Goal: Transaction & Acquisition: Purchase product/service

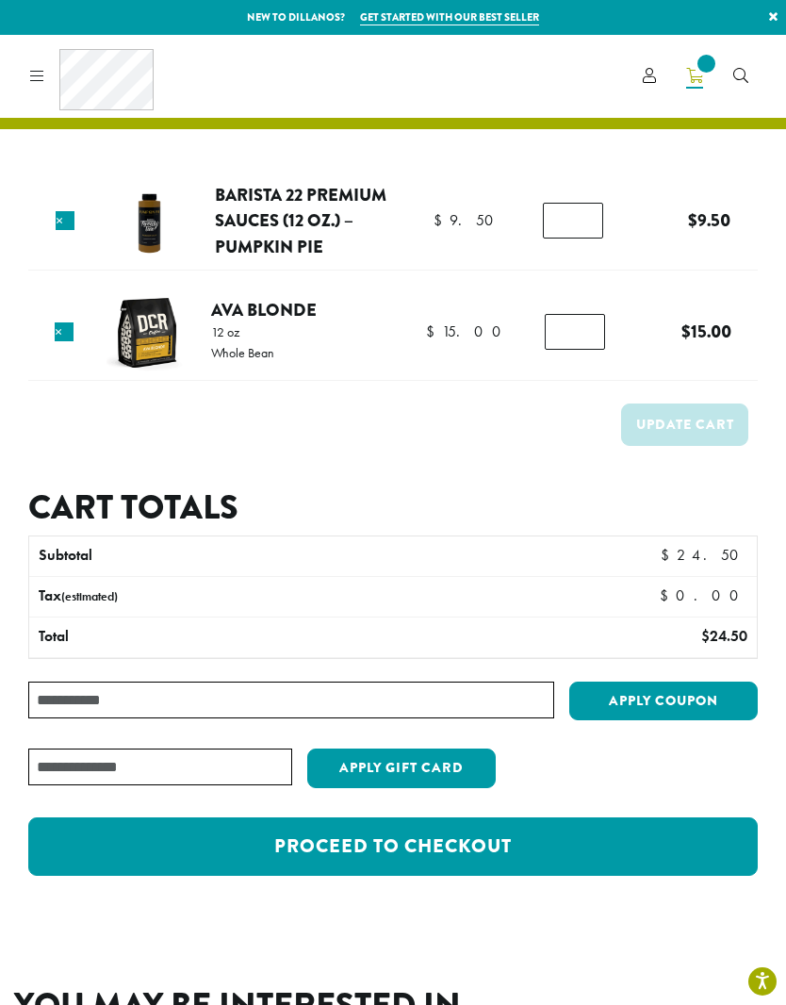
click at [270, 311] on link "Ava Blonde" at bounding box center [264, 309] width 106 height 25
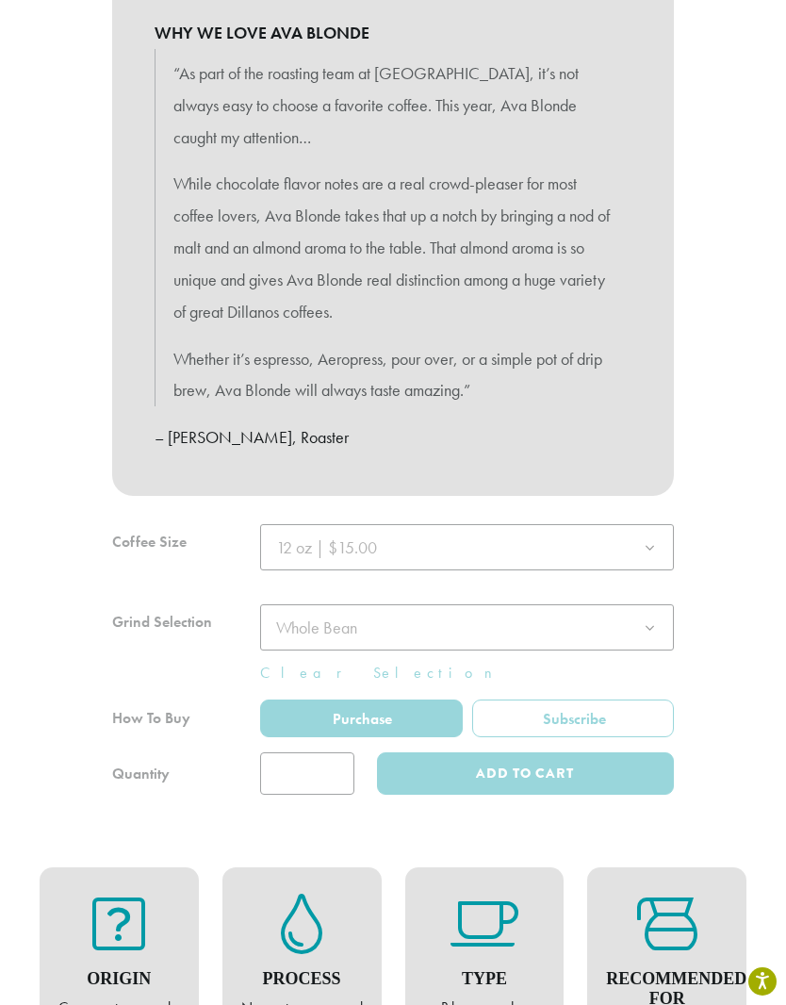
scroll to position [1004, 0]
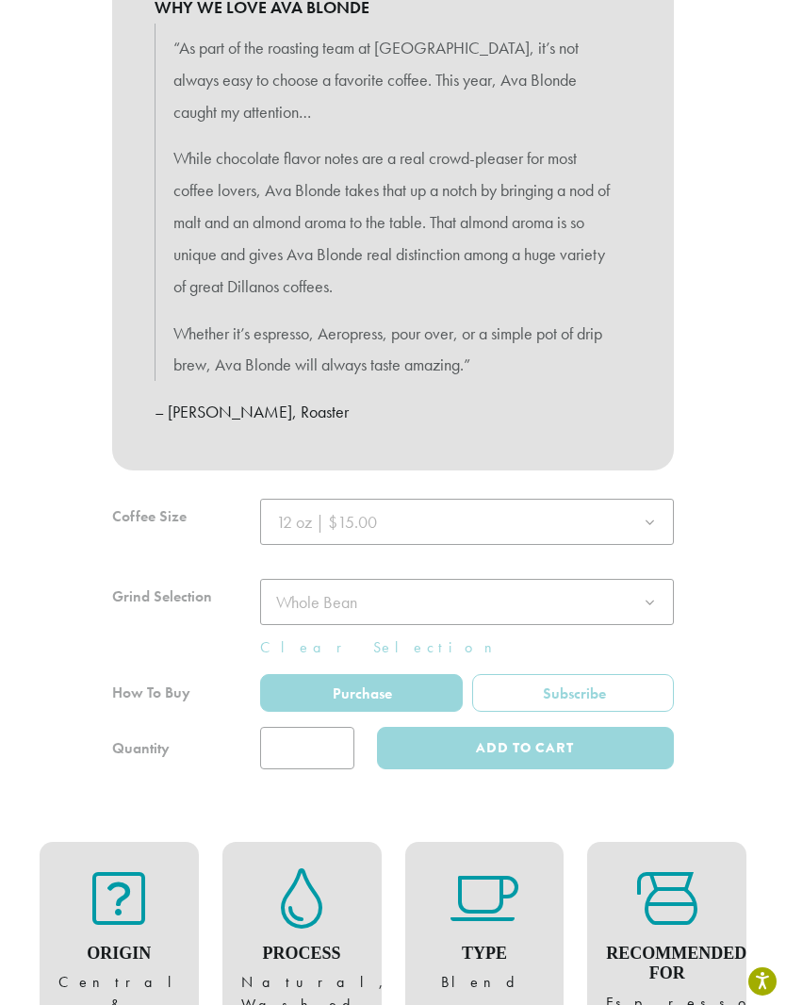
click at [652, 508] on div at bounding box center [393, 634] width 562 height 271
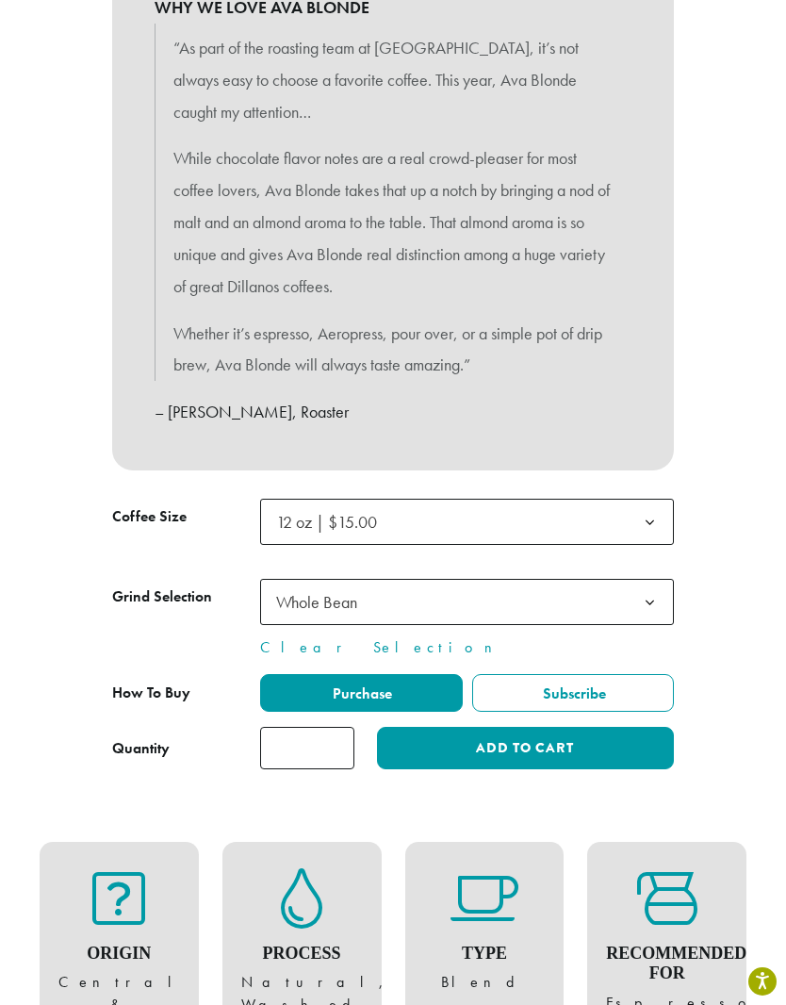
click at [635, 507] on b at bounding box center [650, 523] width 46 height 46
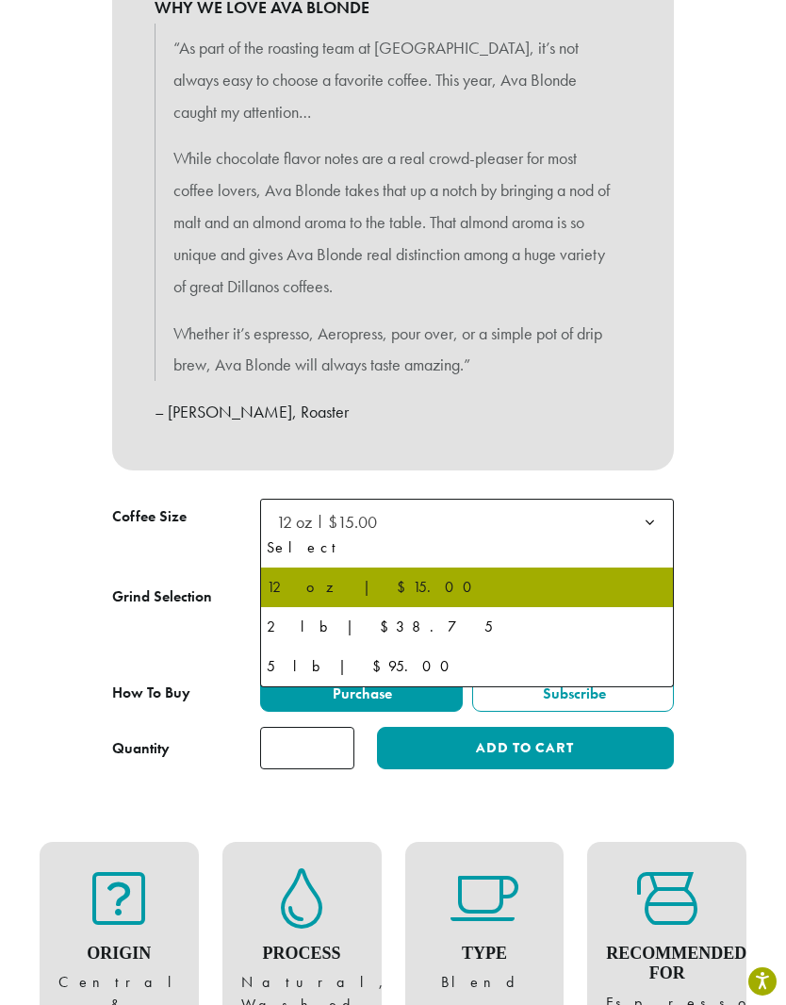
select select "**********"
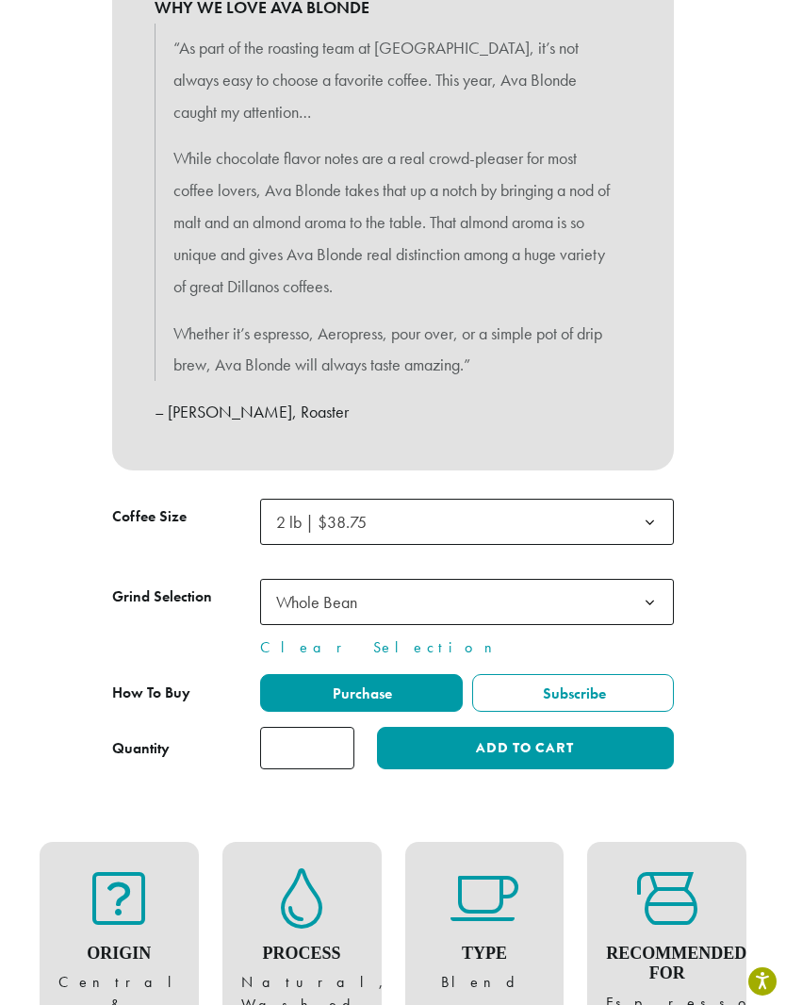
click at [604, 735] on button "Add to cart" at bounding box center [525, 748] width 297 height 42
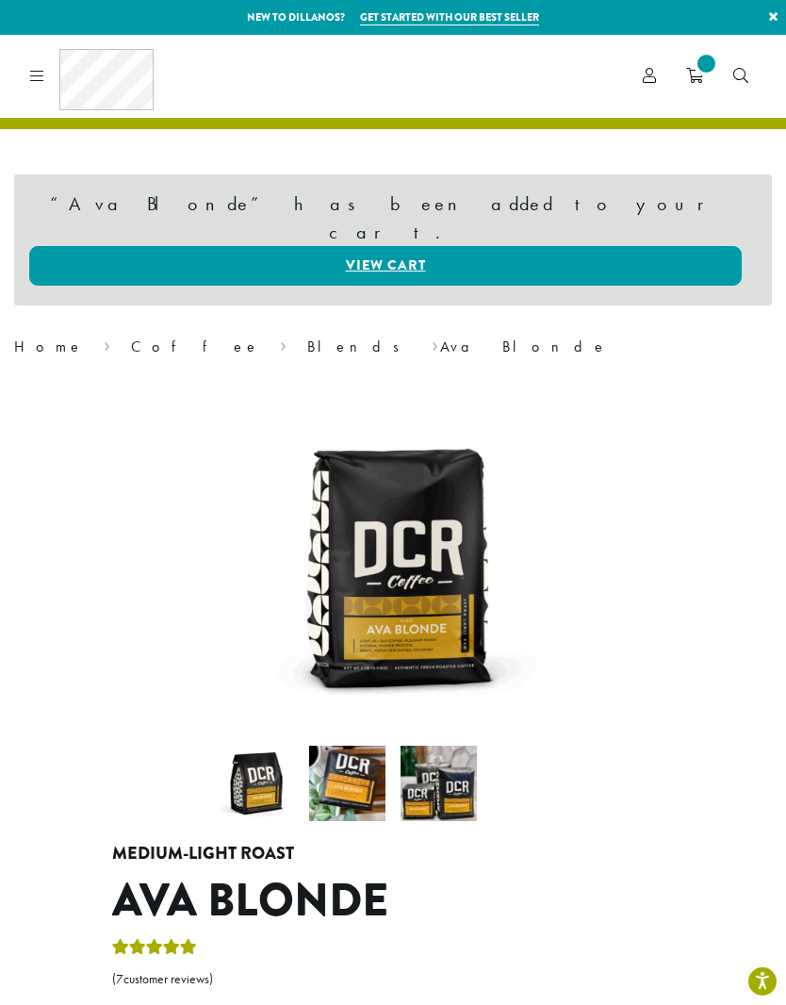
click at [400, 246] on link "View cart" at bounding box center [385, 266] width 713 height 40
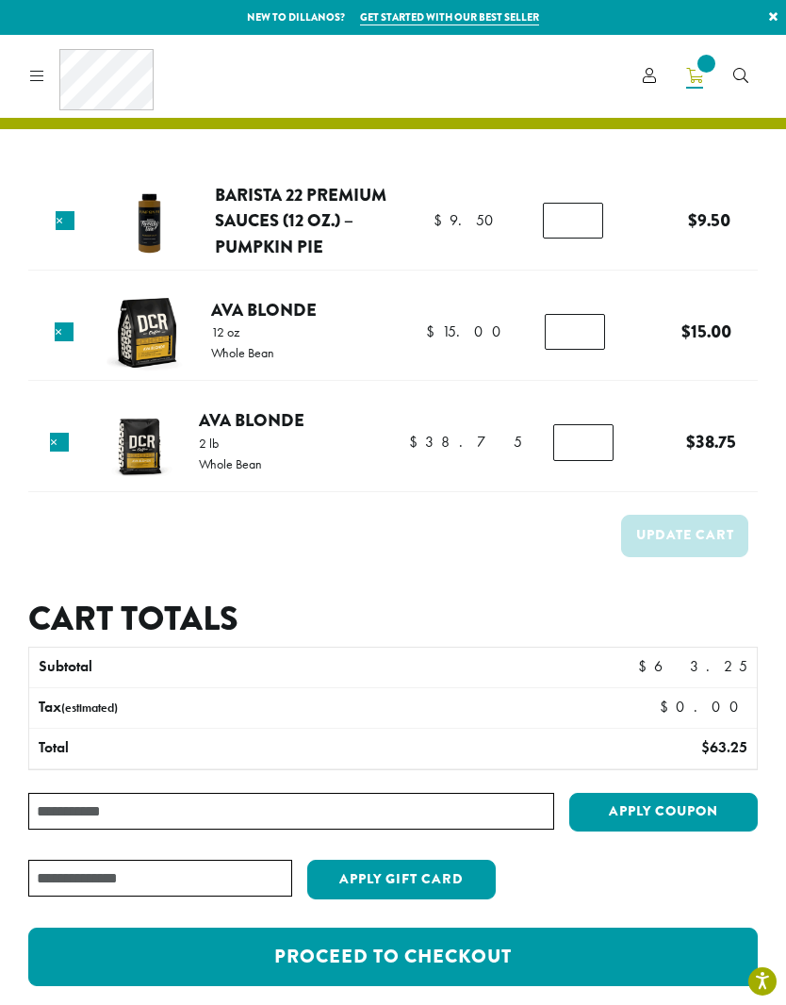
click at [71, 335] on link "×" at bounding box center [64, 331] width 19 height 19
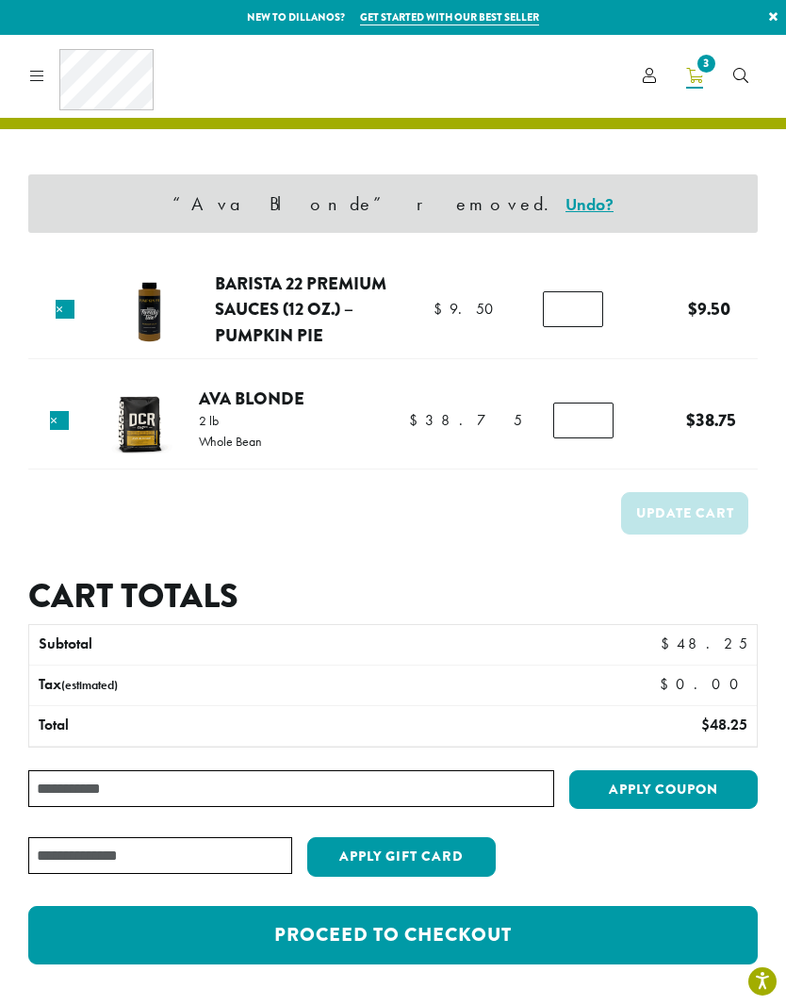
click at [33, 70] on icon at bounding box center [37, 75] width 14 height 15
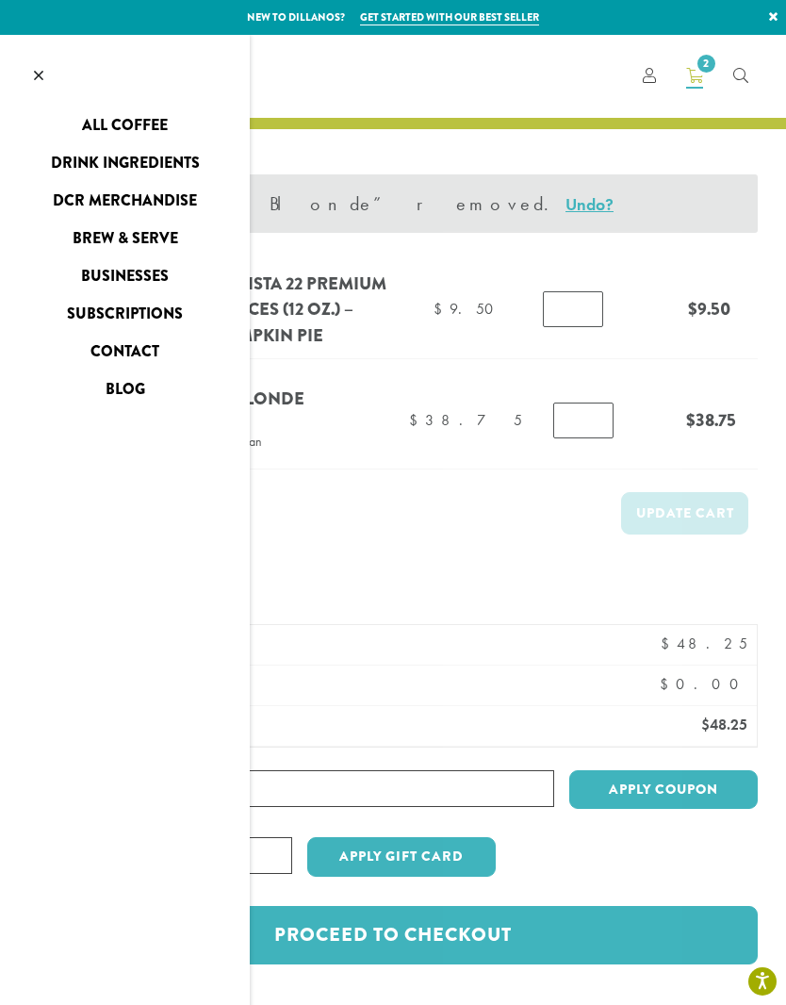
click at [181, 171] on link "Drink Ingredients" at bounding box center [125, 163] width 250 height 30
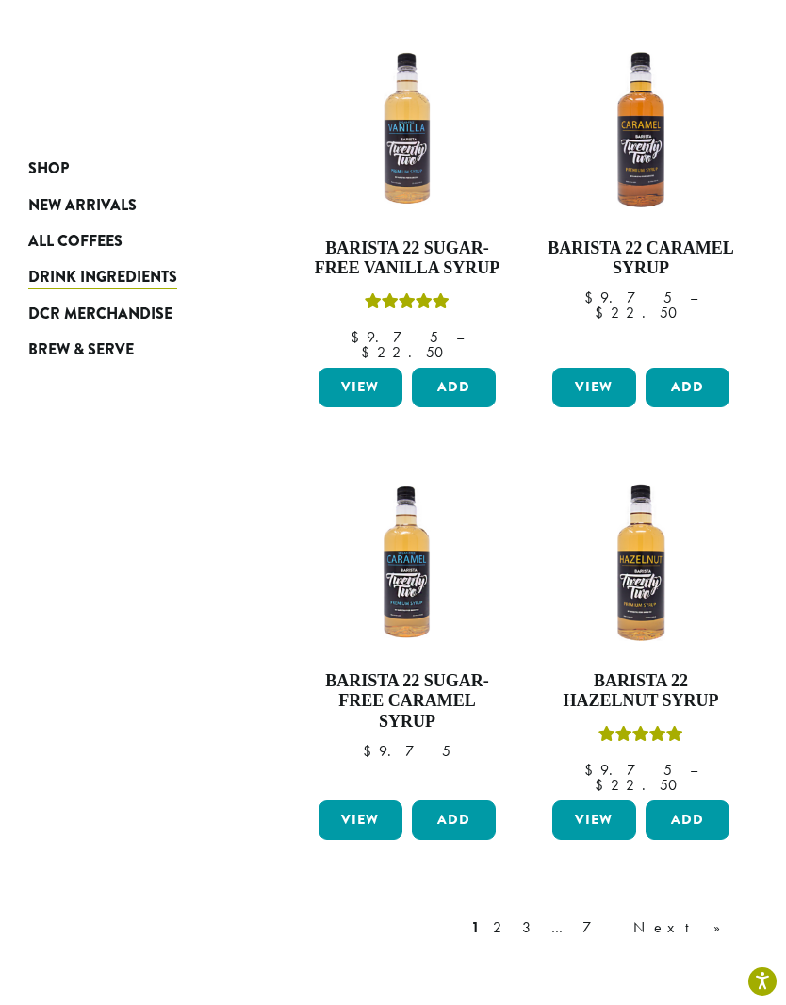
scroll to position [2036, 0]
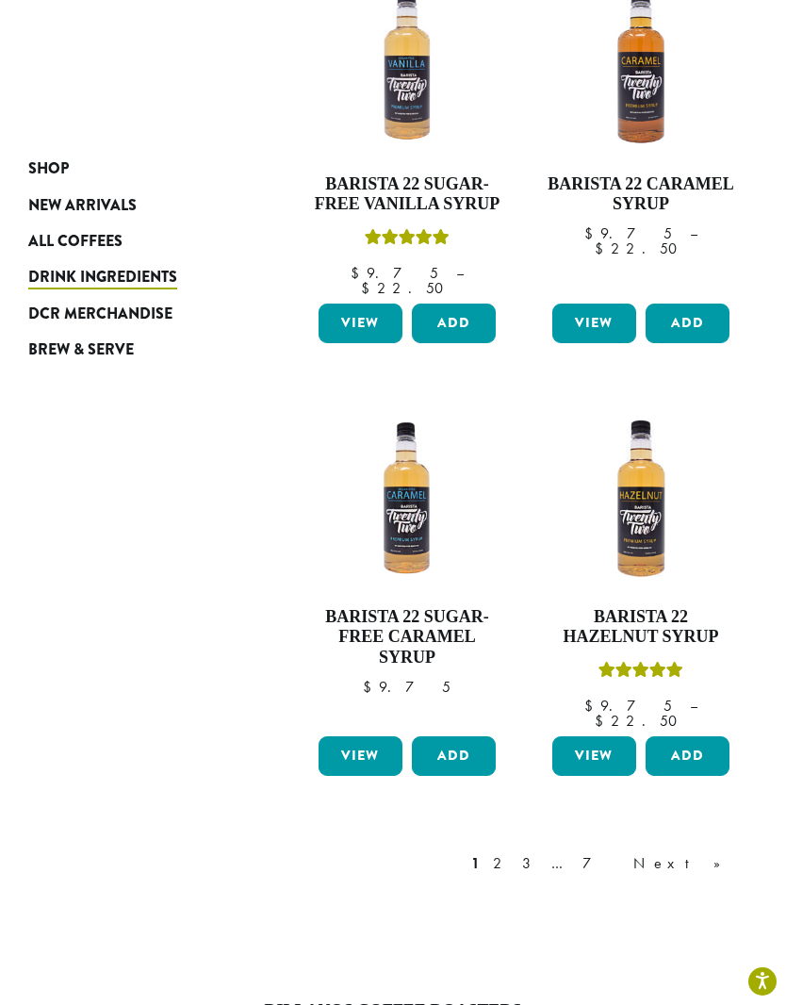
click at [513, 852] on link "2" at bounding box center [501, 863] width 24 height 23
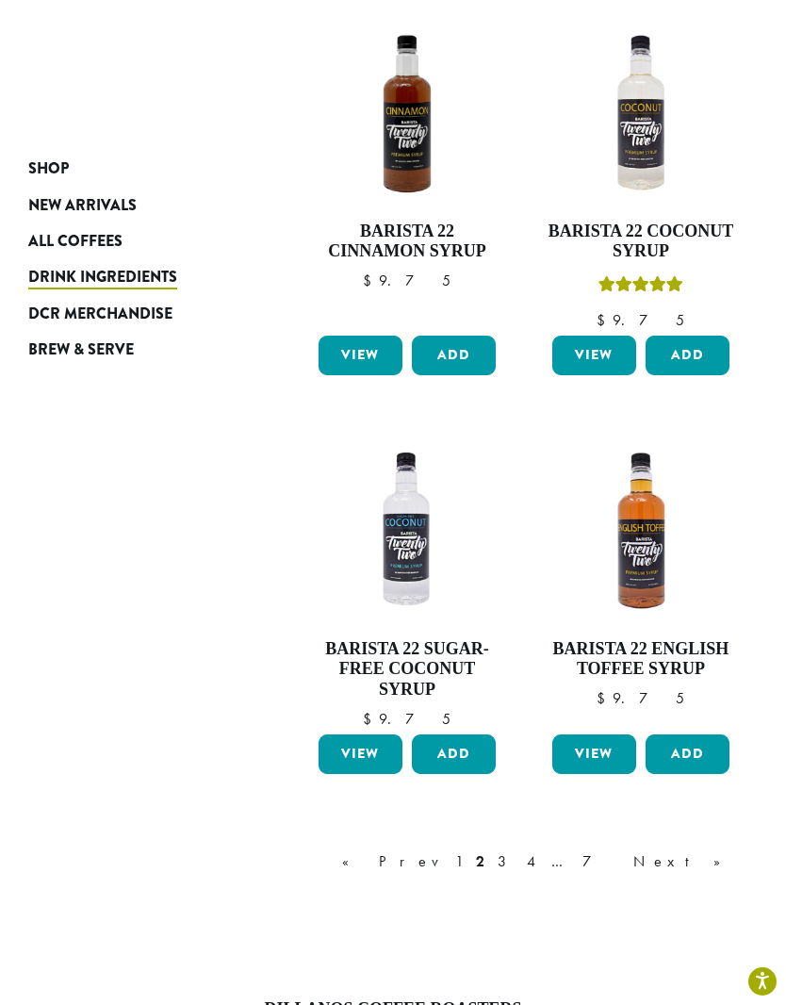
scroll to position [2031, 0]
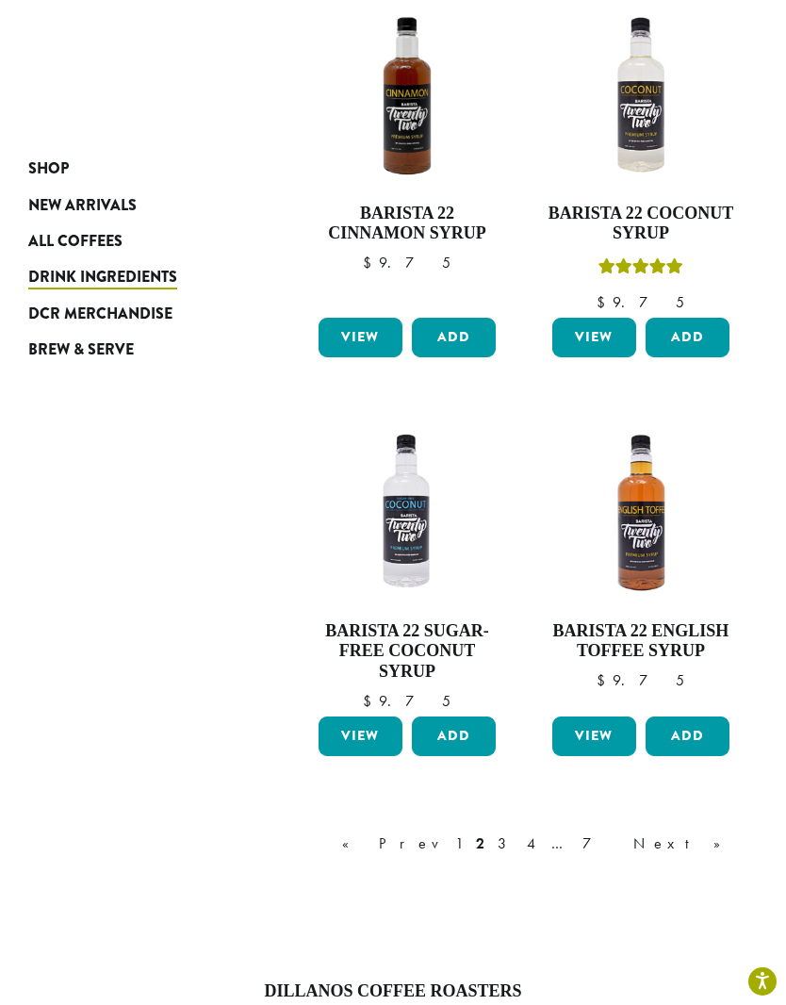
click at [518, 833] on link "3" at bounding box center [506, 844] width 24 height 23
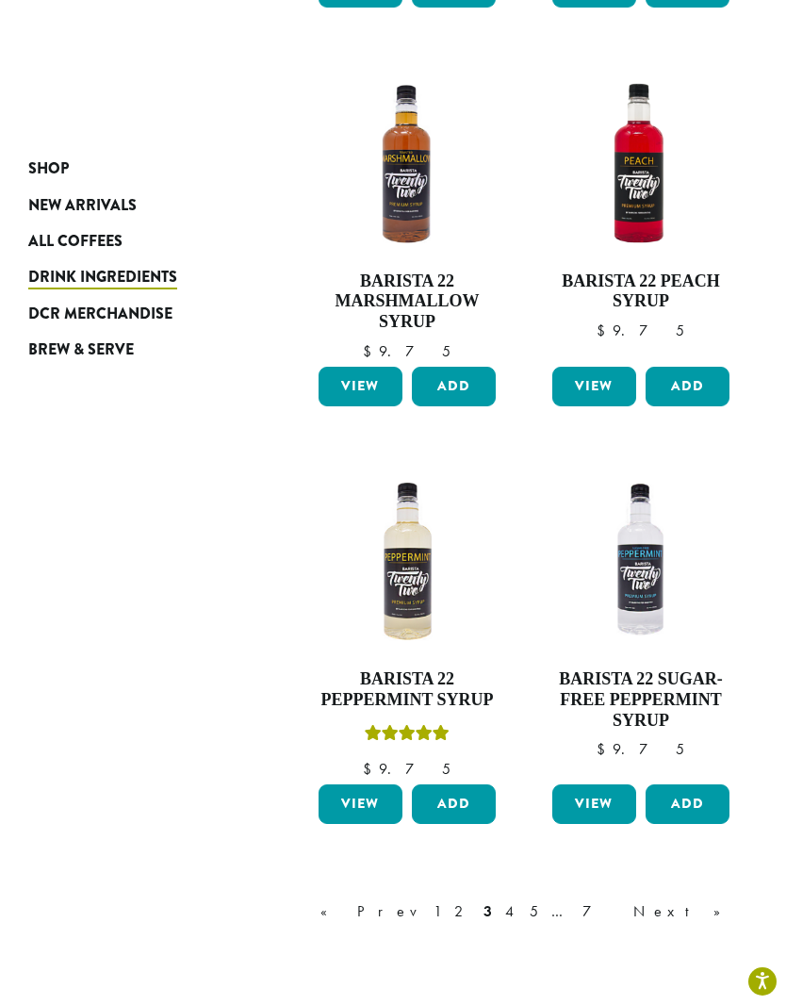
scroll to position [1925, 0]
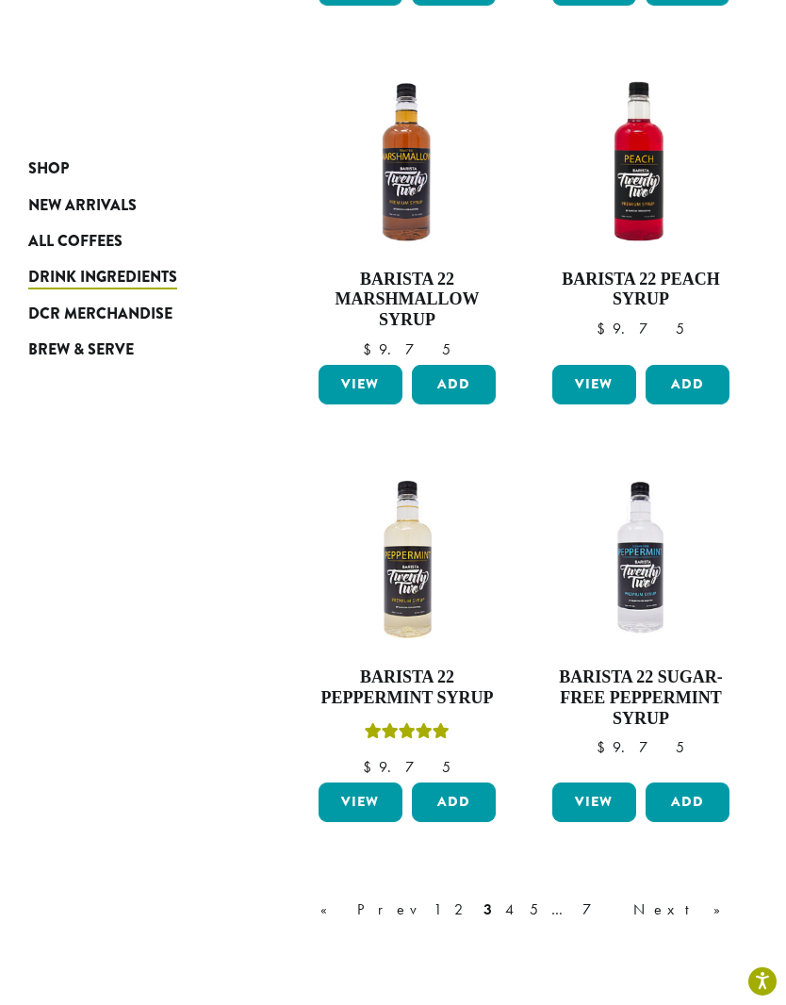
click at [720, 899] on link "Next »" at bounding box center [684, 910] width 108 height 23
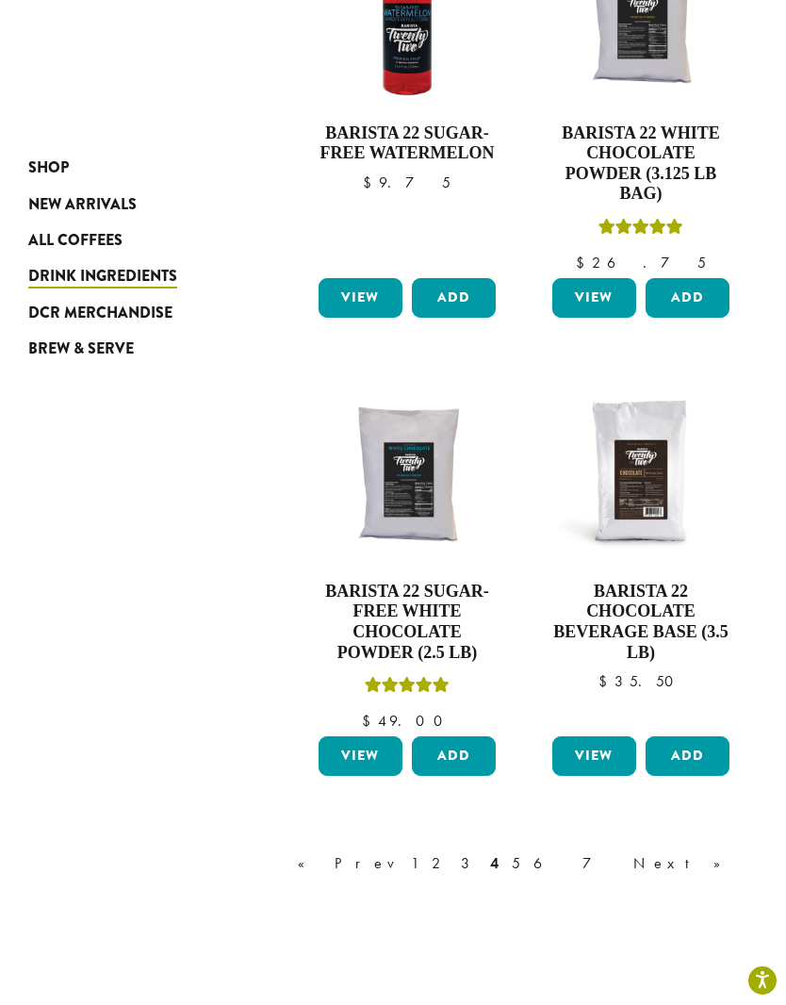
scroll to position [2031, 0]
click at [720, 852] on link "Next »" at bounding box center [684, 863] width 108 height 23
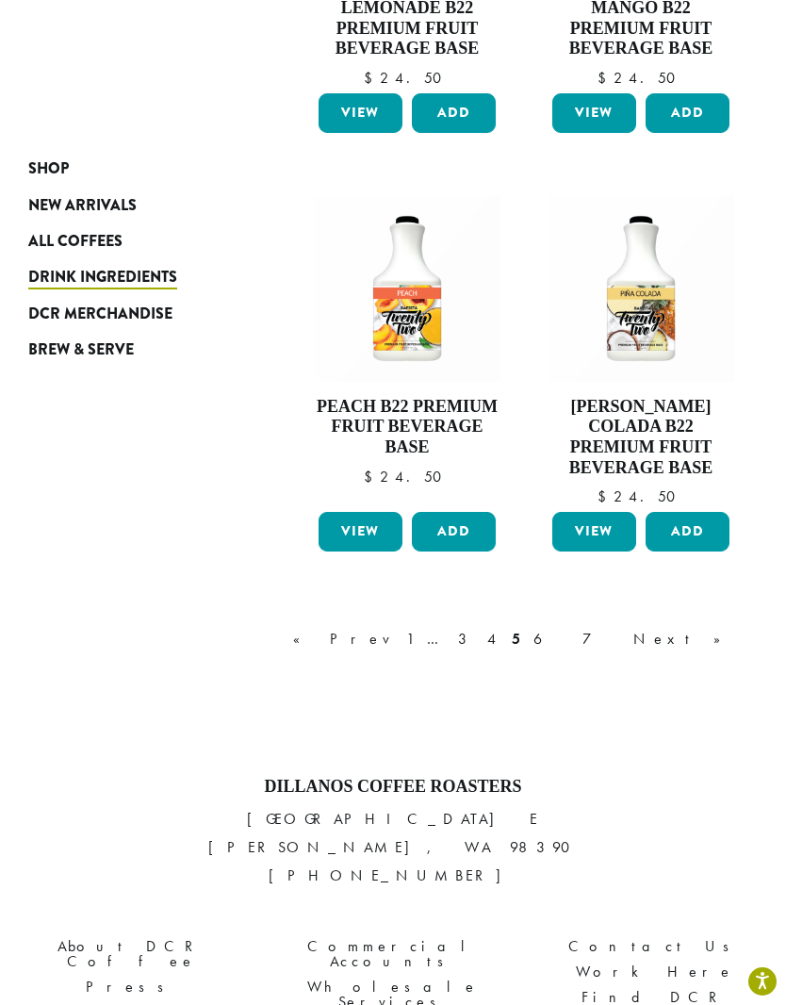
scroll to position [2279, 0]
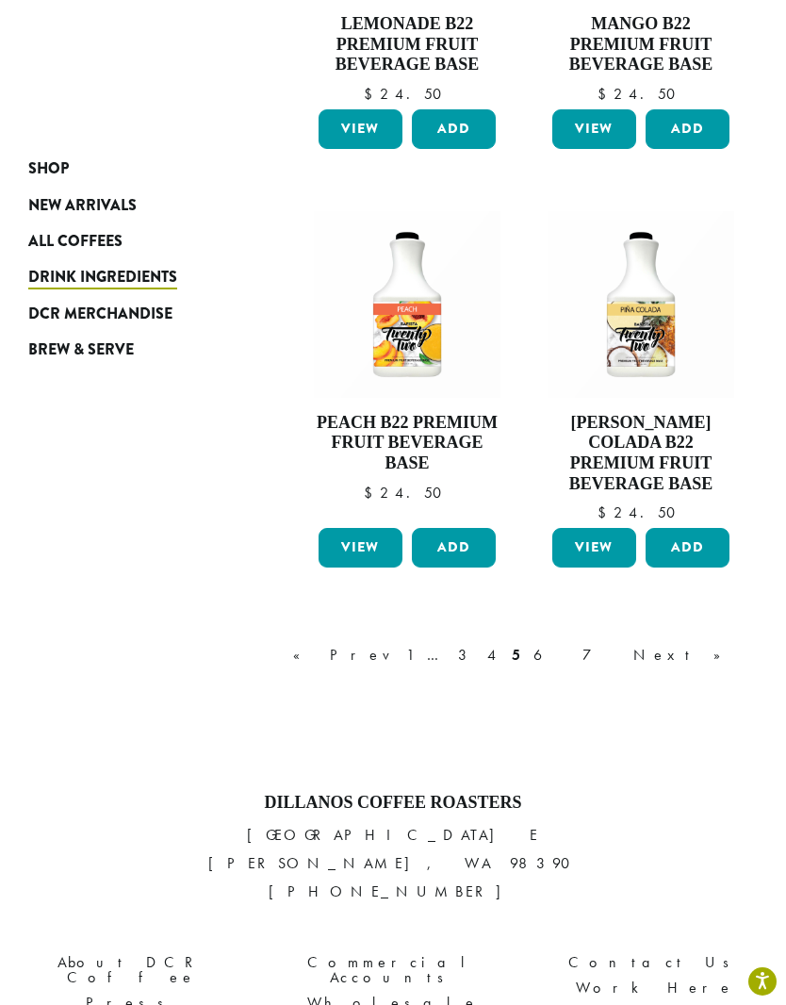
click at [557, 644] on div "« Prev 1 … 3 4 5 6 7 Next »" at bounding box center [516, 655] width 454 height 23
click at [418, 644] on link "1" at bounding box center [410, 655] width 15 height 23
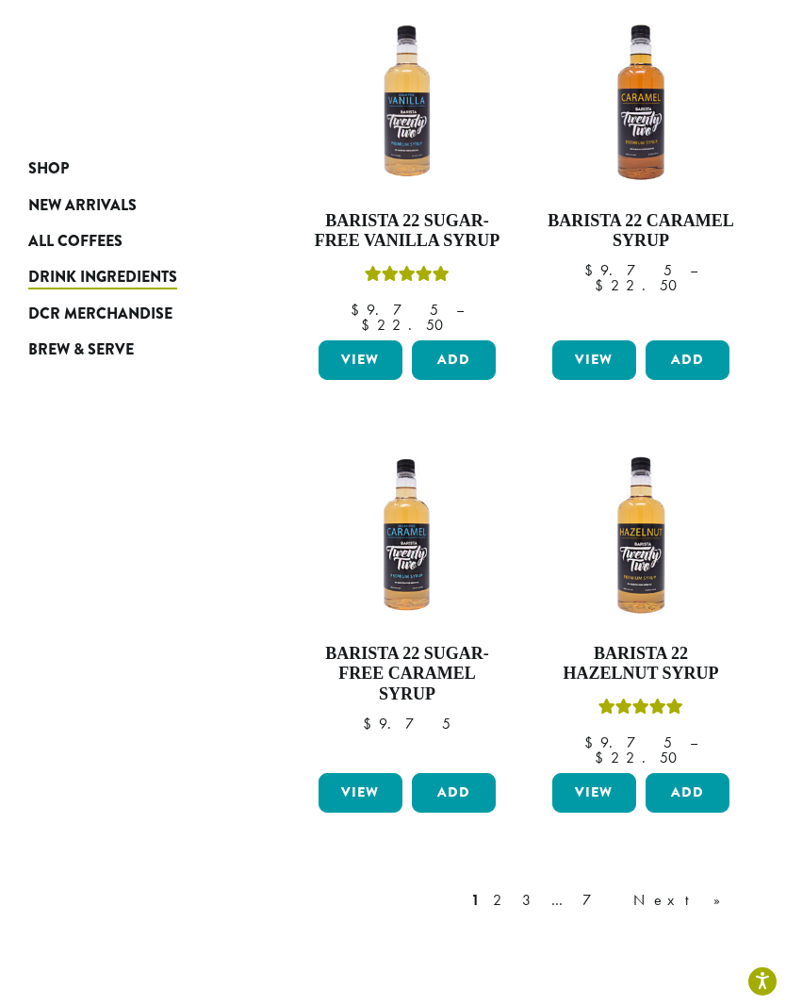
scroll to position [2040, 0]
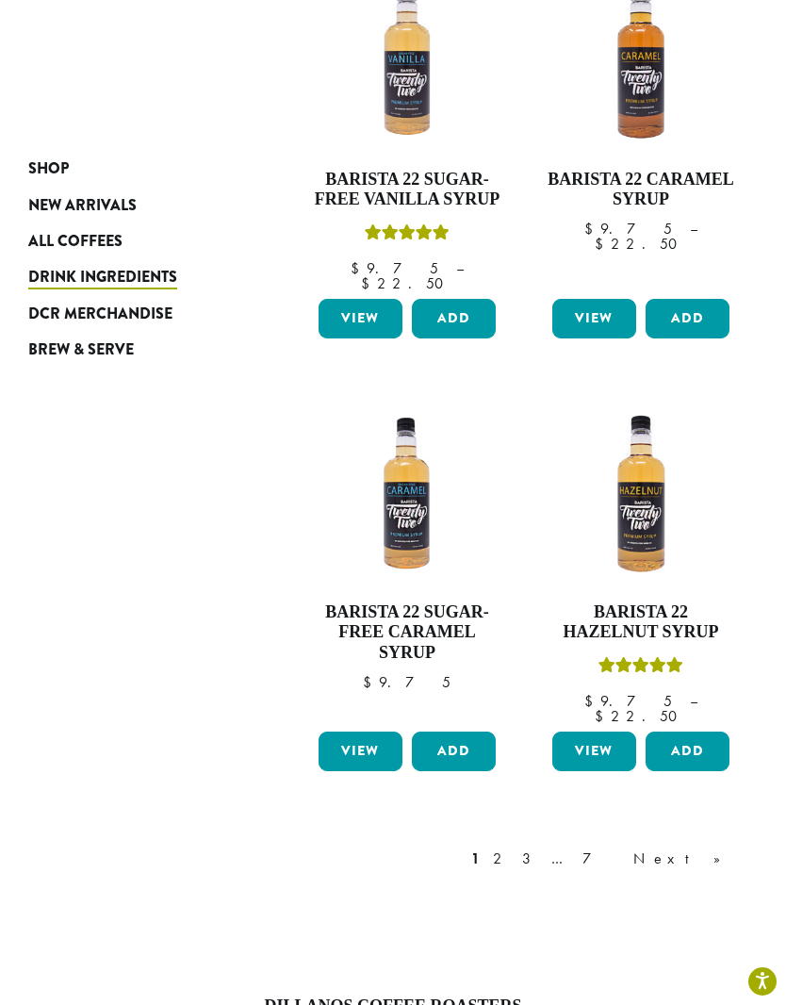
click at [513, 848] on link "2" at bounding box center [501, 859] width 24 height 23
